Goal: Navigation & Orientation: Go to known website

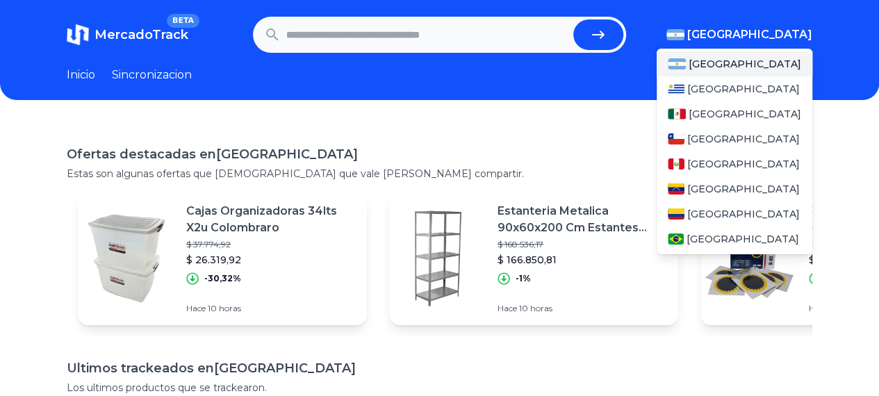
click at [785, 33] on span "[GEOGRAPHIC_DATA]" at bounding box center [749, 34] width 125 height 17
click at [718, 233] on span "[GEOGRAPHIC_DATA]" at bounding box center [742, 239] width 113 height 14
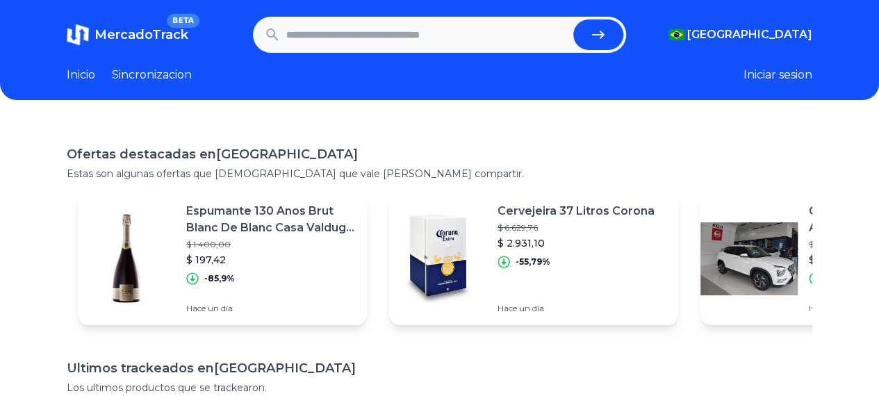
click at [607, 35] on icon "submit" at bounding box center [598, 34] width 17 height 17
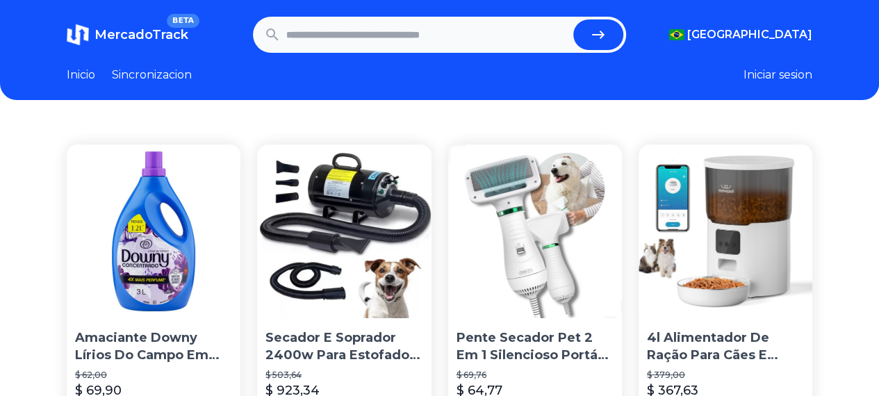
click at [79, 72] on link "Inicio" at bounding box center [81, 75] width 28 height 17
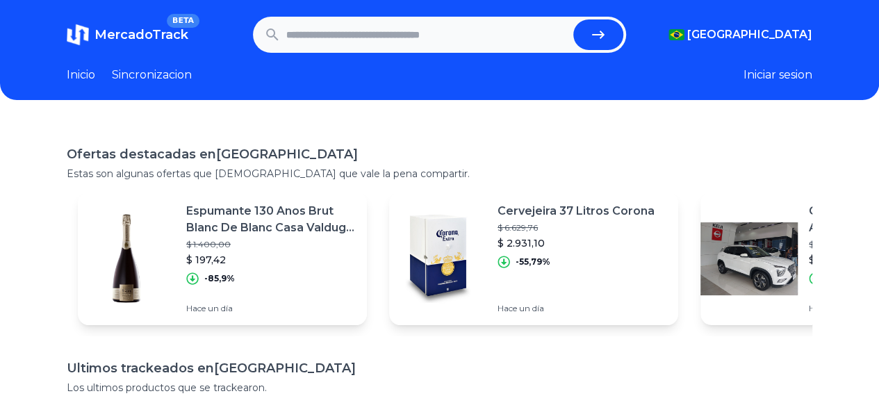
click at [156, 76] on link "Sincronizacion" at bounding box center [152, 75] width 80 height 17
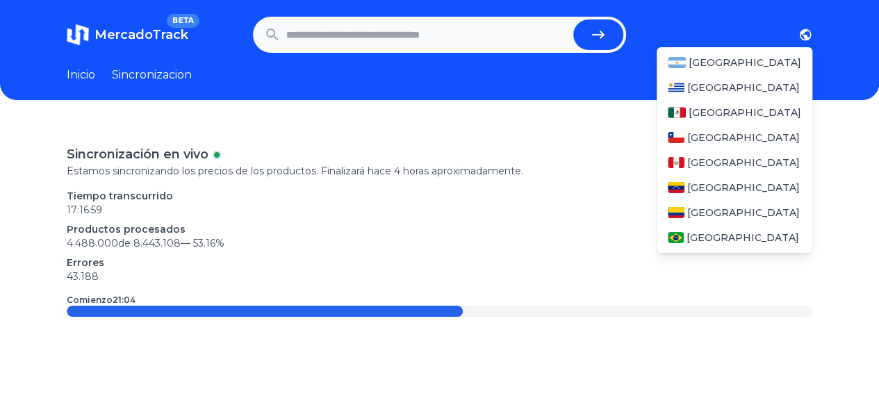
click at [812, 37] on icon "button" at bounding box center [806, 35] width 12 height 12
click at [705, 240] on span "[GEOGRAPHIC_DATA]" at bounding box center [742, 238] width 113 height 14
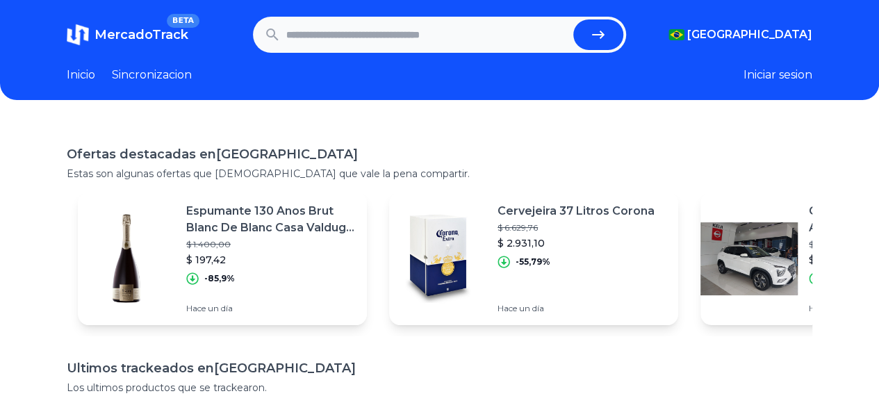
click at [153, 73] on link "Sincronizacion" at bounding box center [152, 75] width 80 height 17
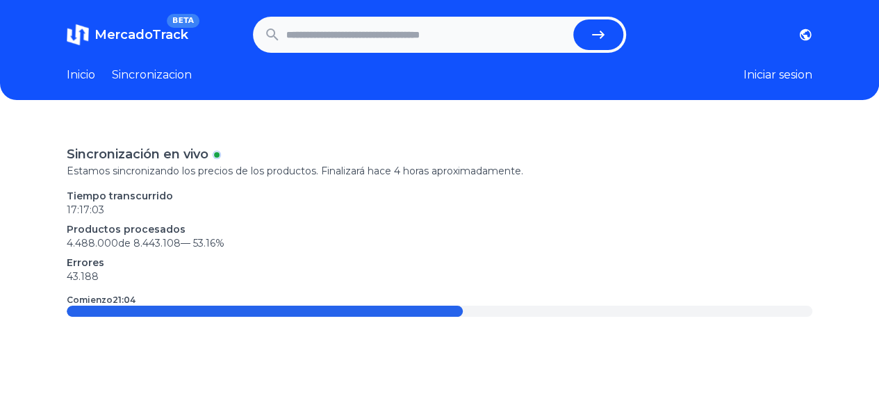
click at [134, 37] on span "MercadoTrack" at bounding box center [141, 34] width 94 height 15
